Goal: Task Accomplishment & Management: Complete application form

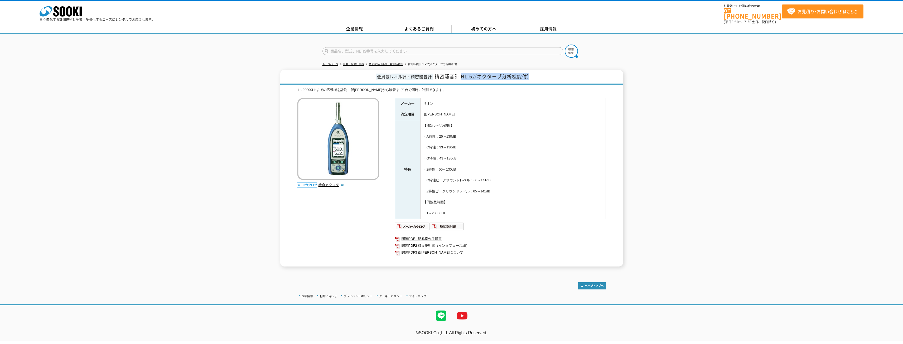
drag, startPoint x: 461, startPoint y: 73, endPoint x: 538, endPoint y: 72, distance: 76.7
click at [538, 72] on h1 "低周波レベル計・精密騒音計 精密騒音計 NL-62(オクターブ分析機能付)" at bounding box center [451, 77] width 343 height 15
copy span "NL-62(オクターブ分析機能付)"
click at [811, 14] on strong "お見積り･お問い合わせ" at bounding box center [819, 11] width 44 height 6
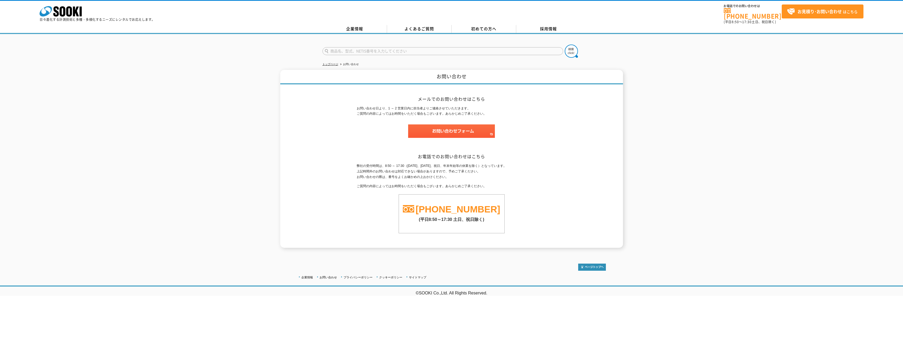
click at [468, 124] on img at bounding box center [451, 130] width 87 height 13
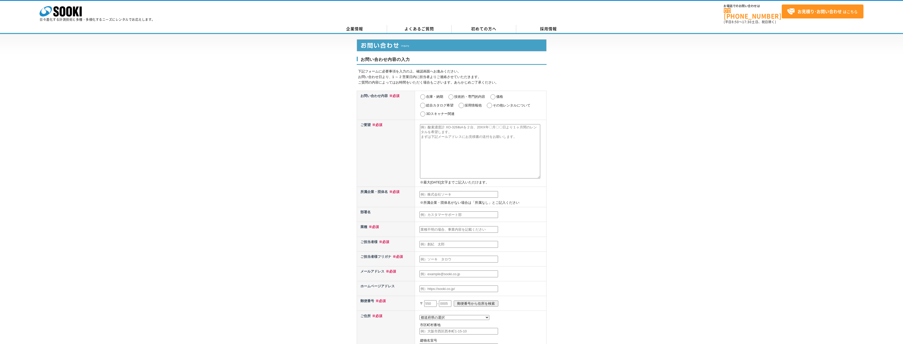
click at [492, 94] on input "価格" at bounding box center [493, 96] width 7 height 5
radio input "true"
click at [485, 132] on textarea at bounding box center [480, 151] width 120 height 54
paste textarea "NL-62(オクターブ分析機能付)"
type textarea "NL-62(オクターブ分析機能付)"
